Goal: Transaction & Acquisition: Subscribe to service/newsletter

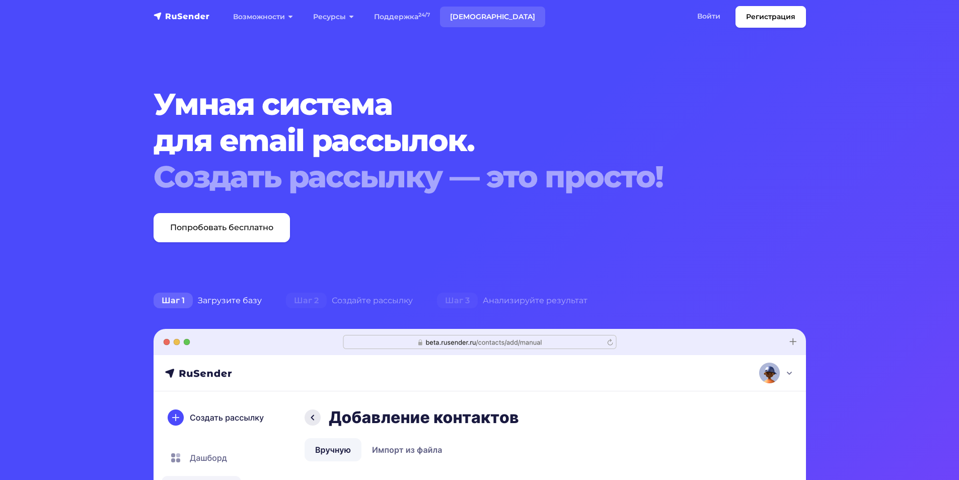
click at [451, 19] on link "[DEMOGRAPHIC_DATA]" at bounding box center [492, 17] width 105 height 21
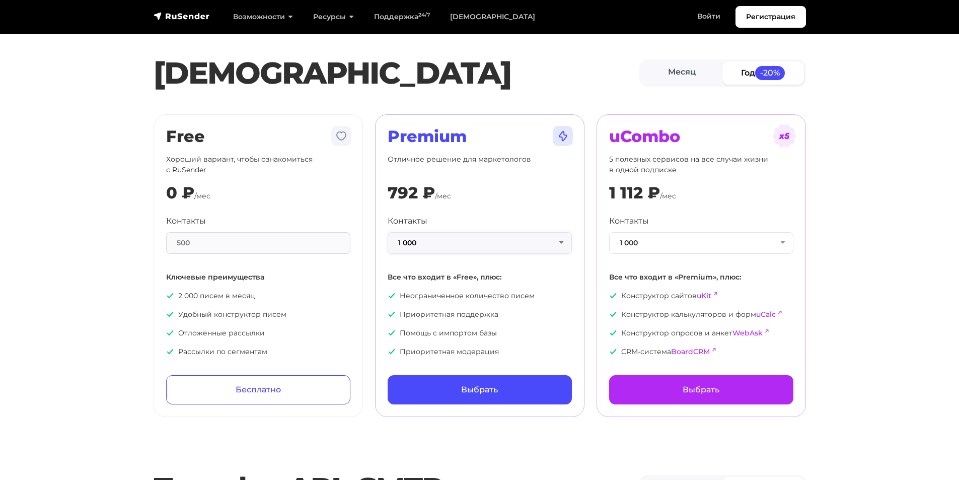
click at [505, 248] on button "1 000" at bounding box center [479, 243] width 184 height 22
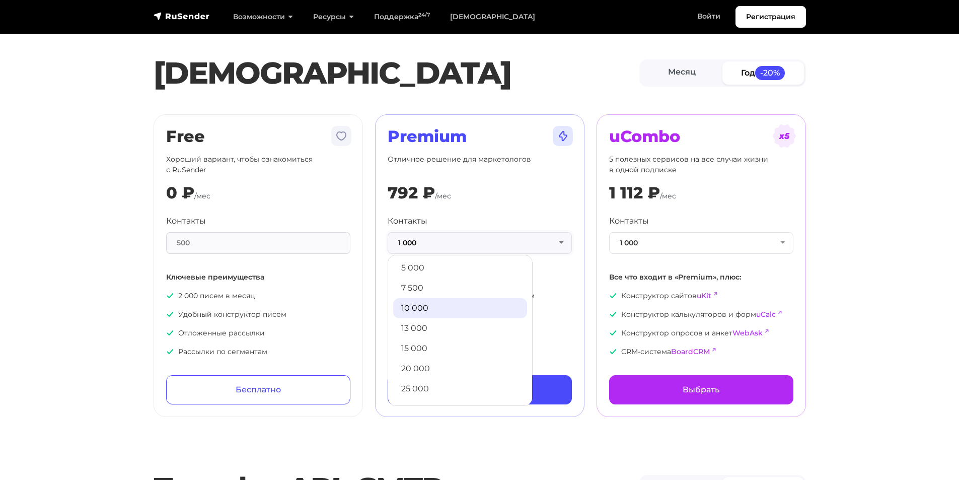
scroll to position [101, 0]
click at [459, 382] on link "30 000" at bounding box center [460, 391] width 134 height 20
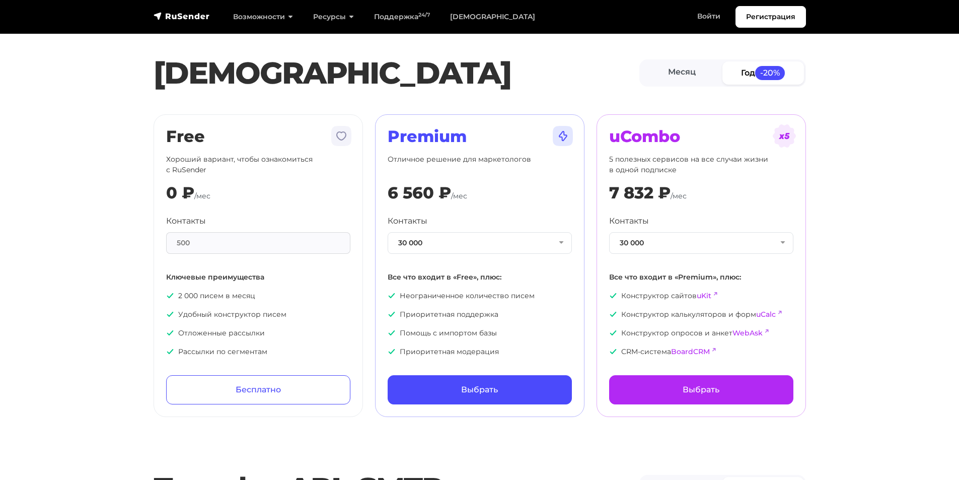
click at [742, 77] on link "Год -20%" at bounding box center [763, 72] width 82 height 23
click at [689, 69] on link "Месяц" at bounding box center [682, 72] width 82 height 23
click at [742, 71] on link "Год -20%" at bounding box center [763, 72] width 82 height 23
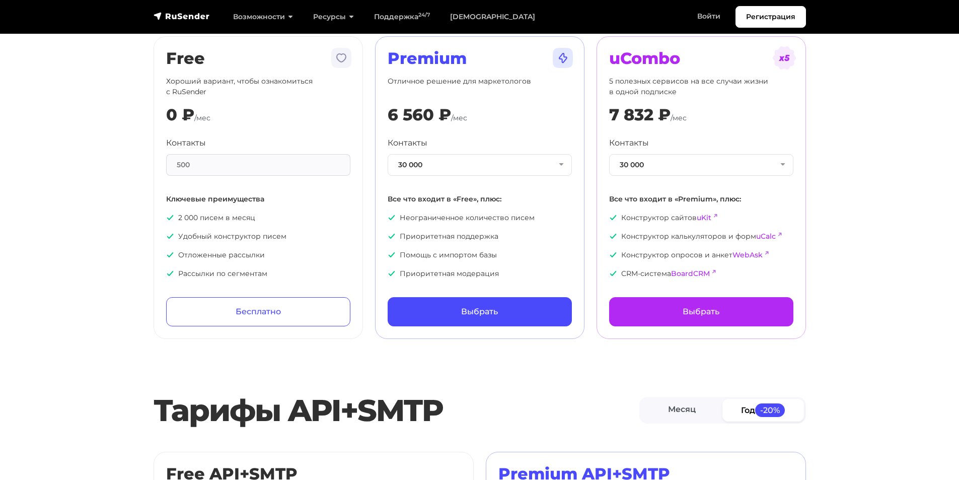
scroll to position [0, 0]
